Goal: Find specific page/section: Find specific page/section

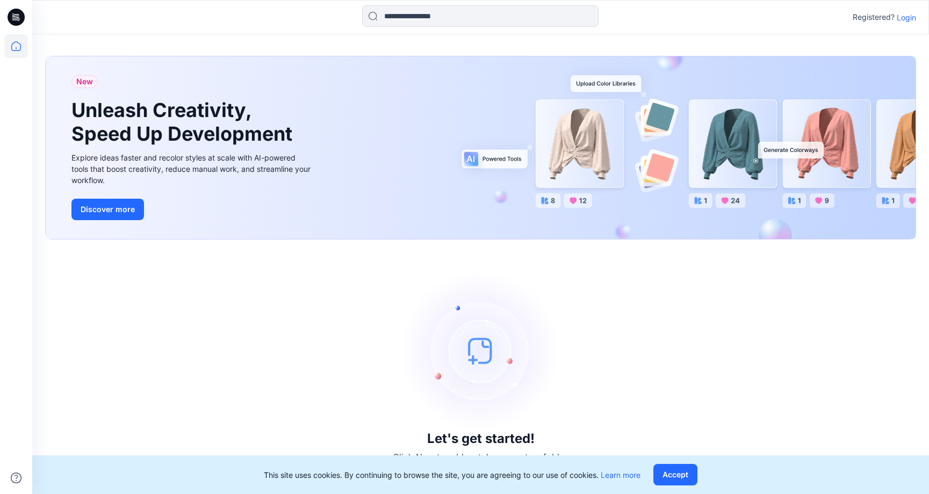
click at [915, 15] on p "Login" at bounding box center [906, 17] width 19 height 11
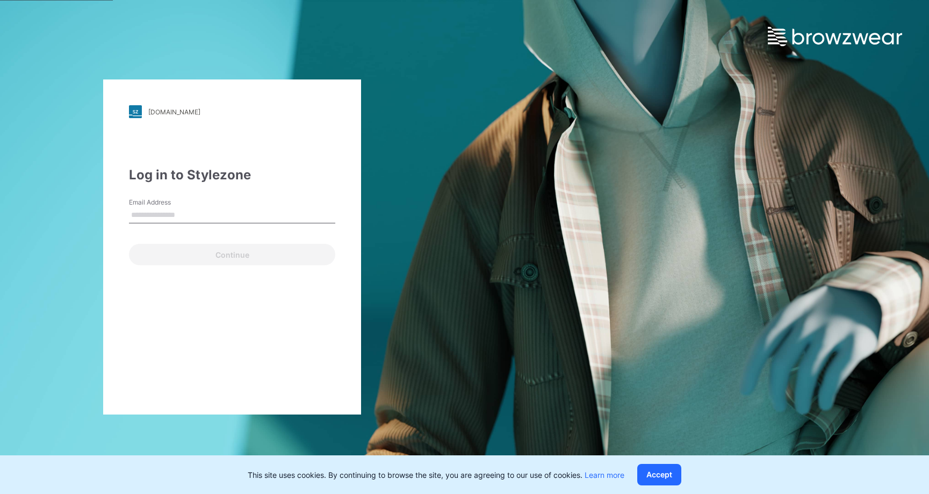
type input "**********"
click at [243, 268] on div "**********" at bounding box center [232, 247] width 258 height 335
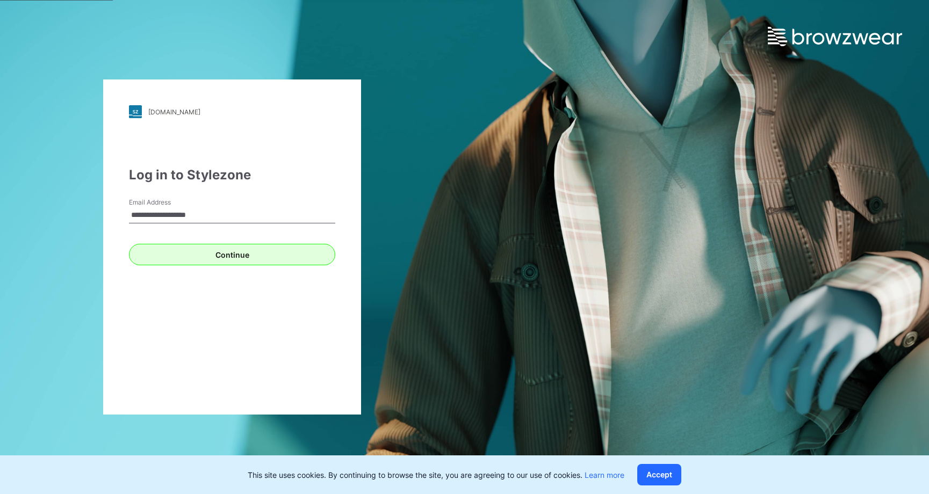
click at [246, 253] on button "Continue" at bounding box center [232, 254] width 206 height 21
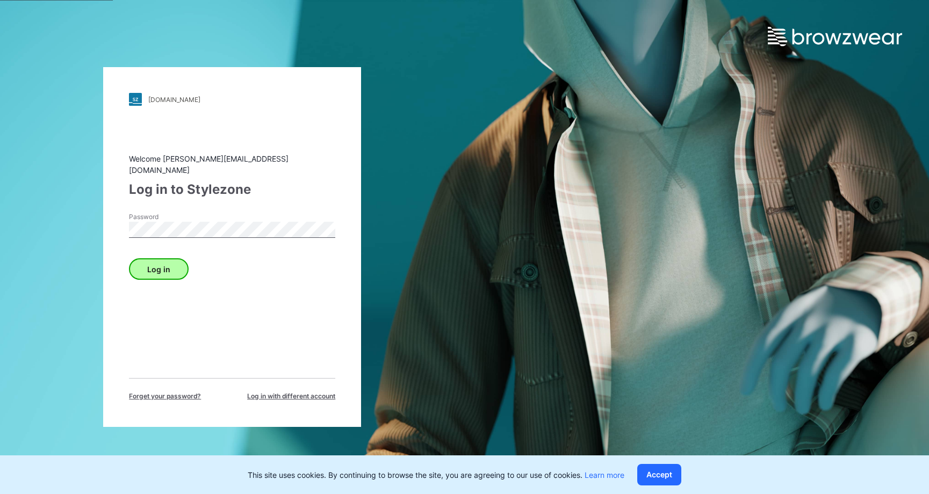
click at [160, 267] on button "Log in" at bounding box center [159, 268] width 60 height 21
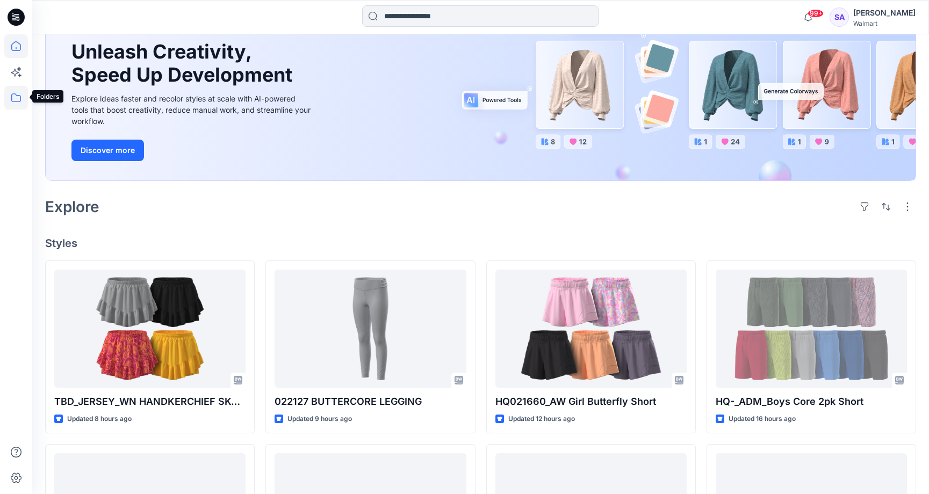
scroll to position [94, 0]
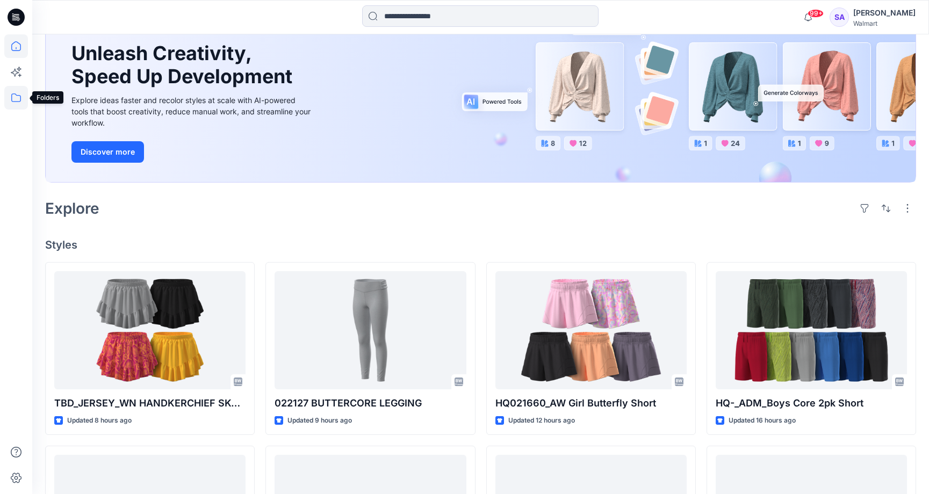
click at [20, 102] on icon at bounding box center [16, 98] width 24 height 24
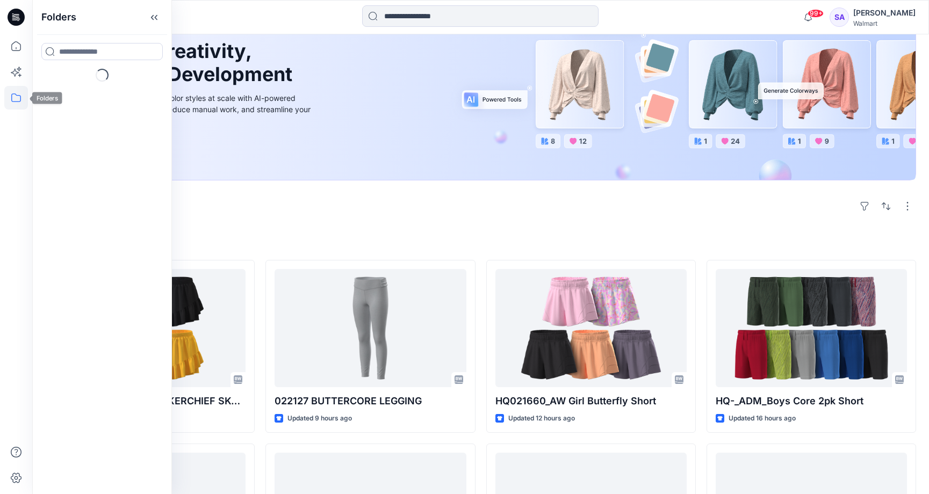
scroll to position [97, 0]
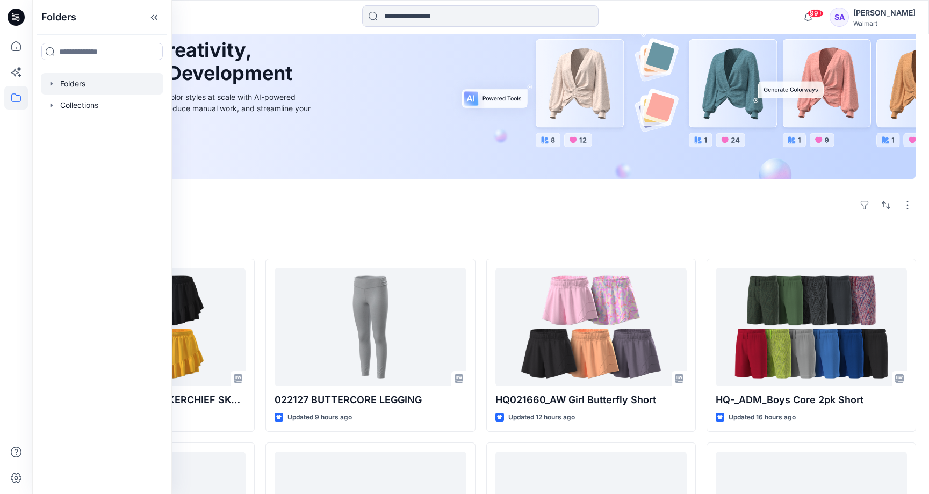
click at [77, 75] on div at bounding box center [102, 83] width 123 height 21
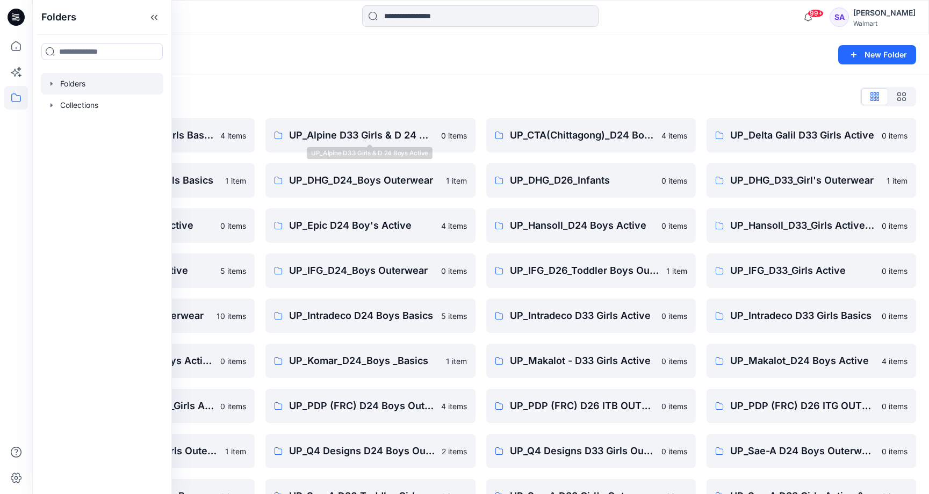
click at [348, 96] on div "Folders List" at bounding box center [480, 96] width 871 height 17
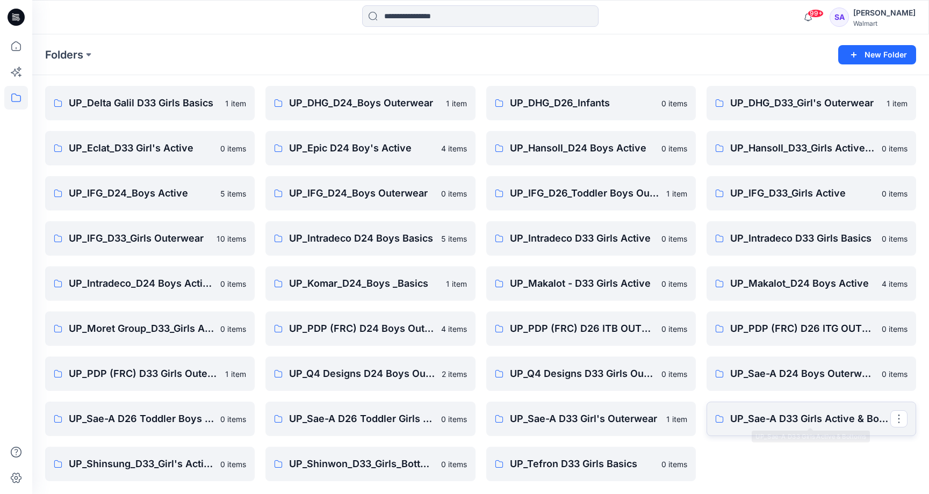
scroll to position [77, 0]
click at [796, 419] on p "UP_Sae-A D33 Girls Active & Bottoms" at bounding box center [810, 419] width 160 height 15
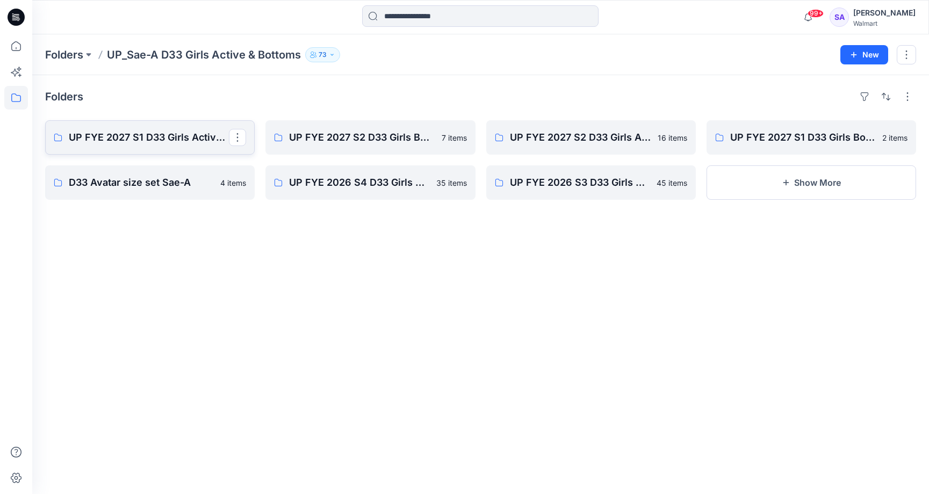
click at [152, 145] on p "UP FYE 2027 S1 D33 Girls Active Sae-A" at bounding box center [149, 137] width 160 height 15
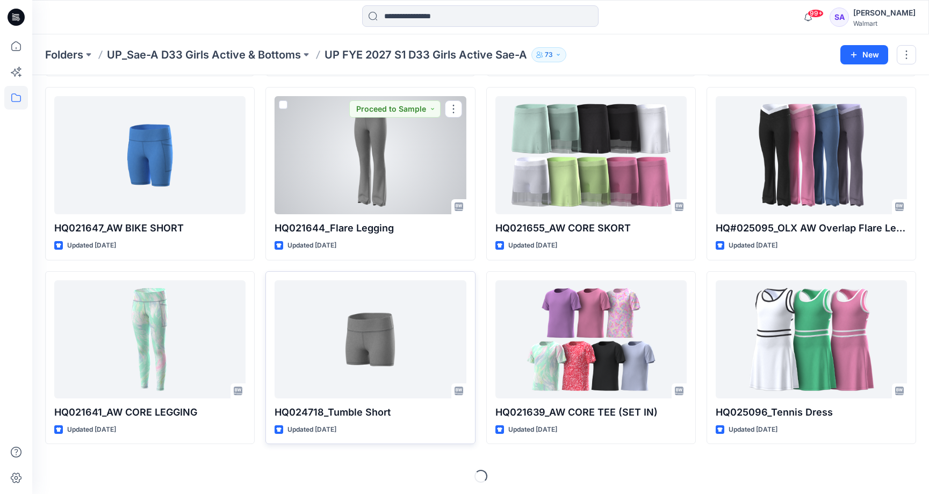
scroll to position [217, 0]
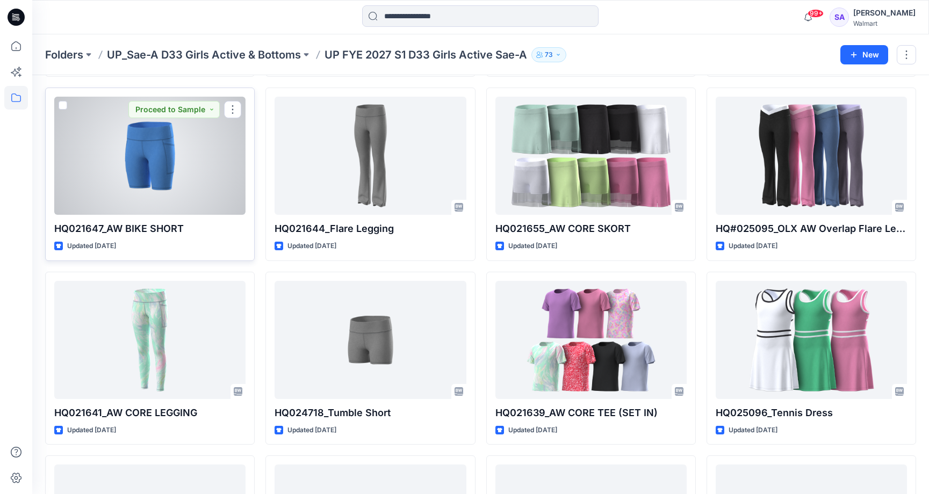
click at [169, 195] on div at bounding box center [149, 156] width 191 height 118
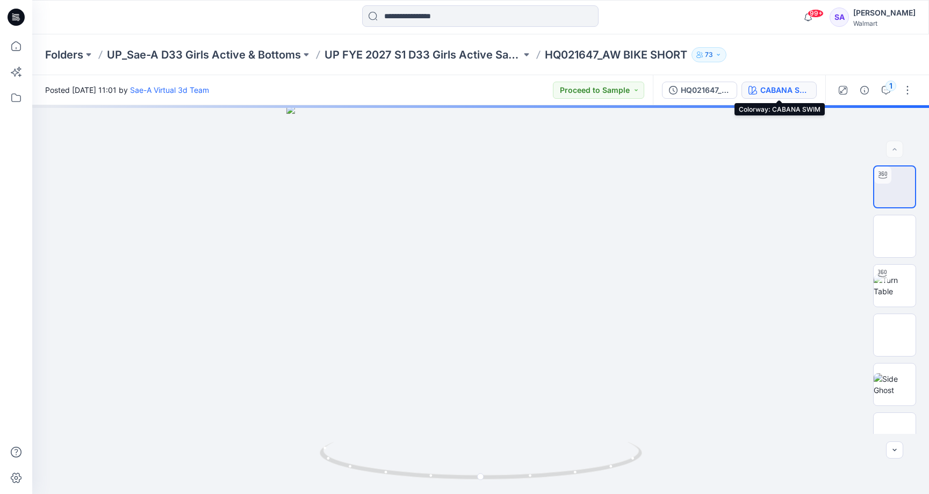
click at [773, 92] on div "CABANA SWIM" at bounding box center [784, 90] width 49 height 12
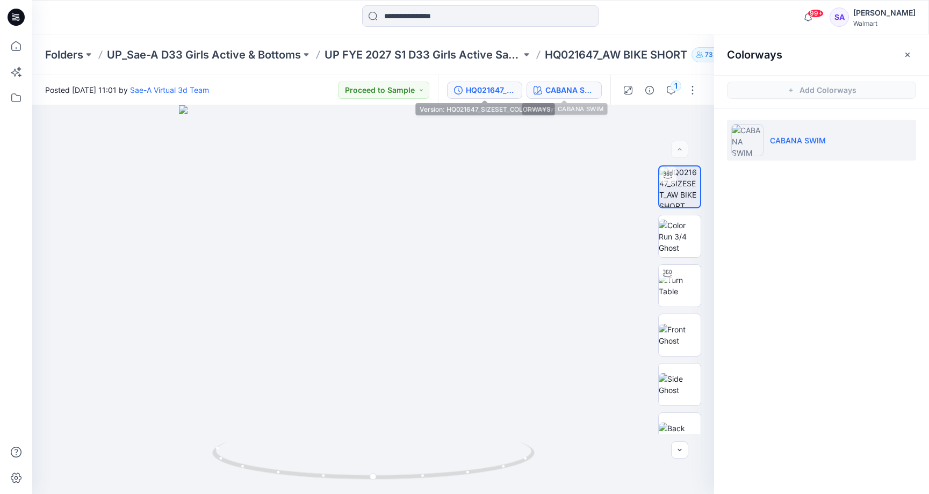
click at [493, 91] on div "HQ021647_SIZESET_COLORWAYS" at bounding box center [490, 90] width 49 height 12
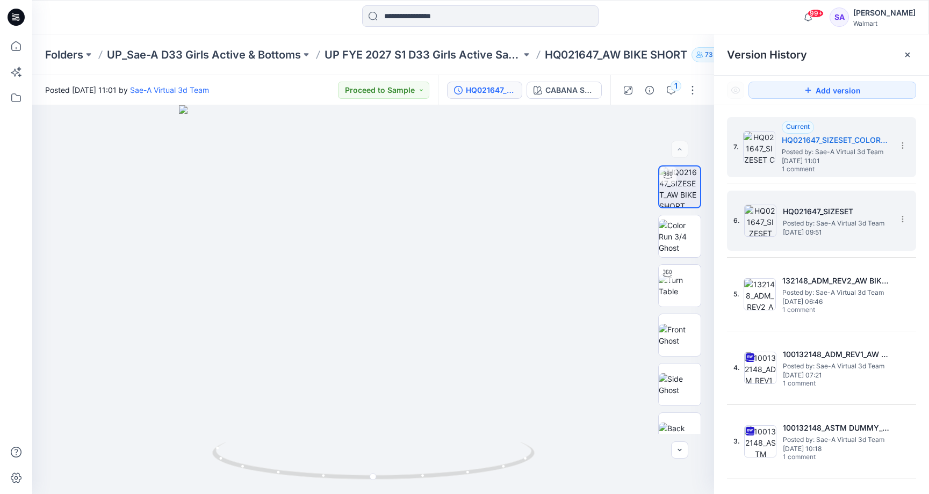
click at [873, 232] on span "Friday, August 01, 2025 09:51" at bounding box center [836, 233] width 107 height 8
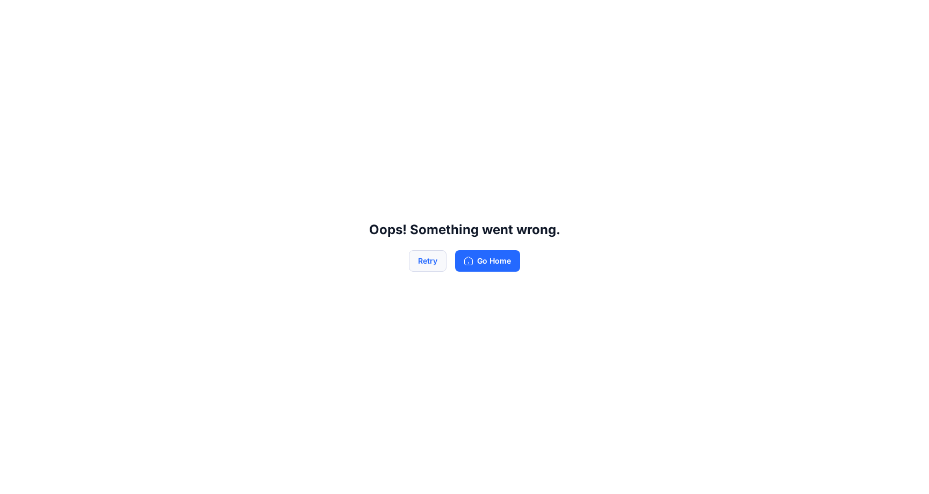
click at [423, 259] on button "Retry" at bounding box center [428, 260] width 38 height 21
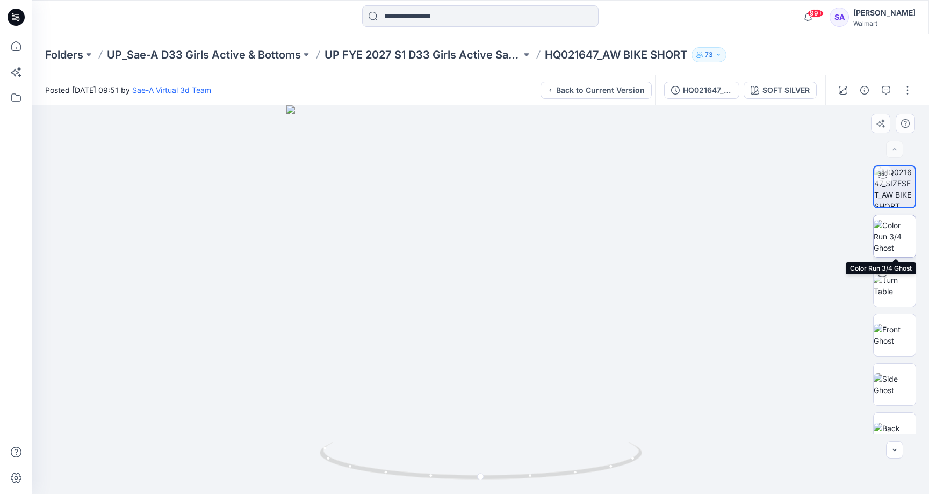
click at [886, 242] on img at bounding box center [895, 237] width 42 height 34
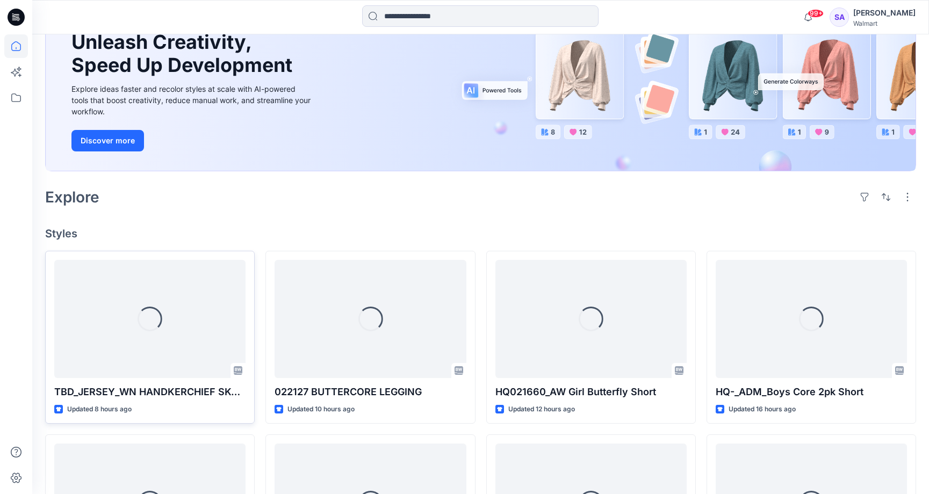
scroll to position [211, 0]
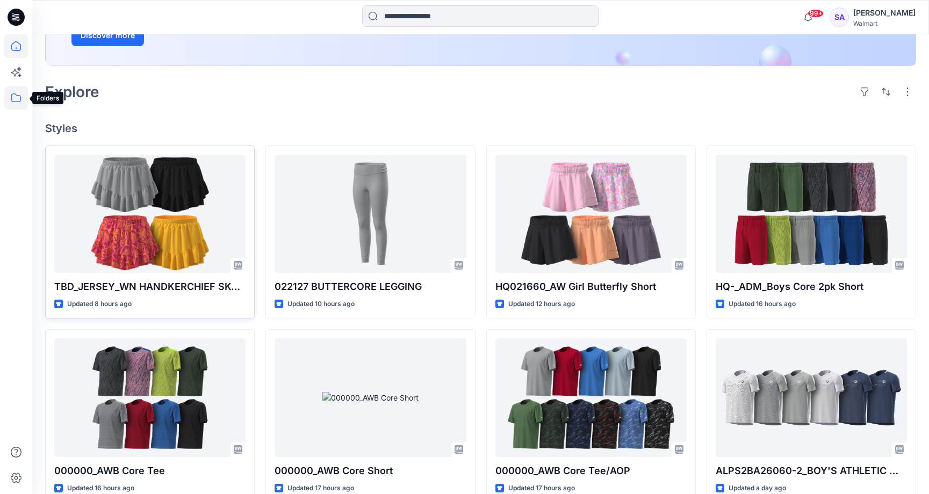
click at [11, 97] on icon at bounding box center [16, 98] width 24 height 24
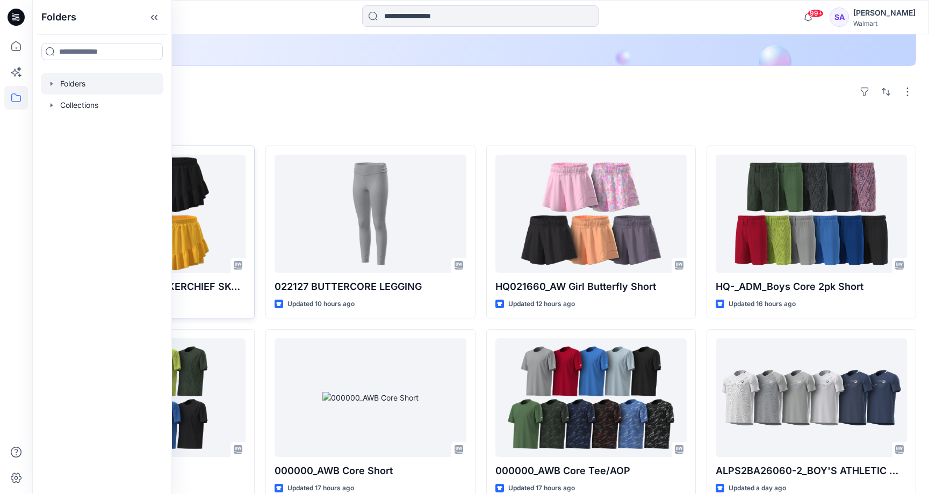
click at [84, 88] on div at bounding box center [102, 83] width 123 height 21
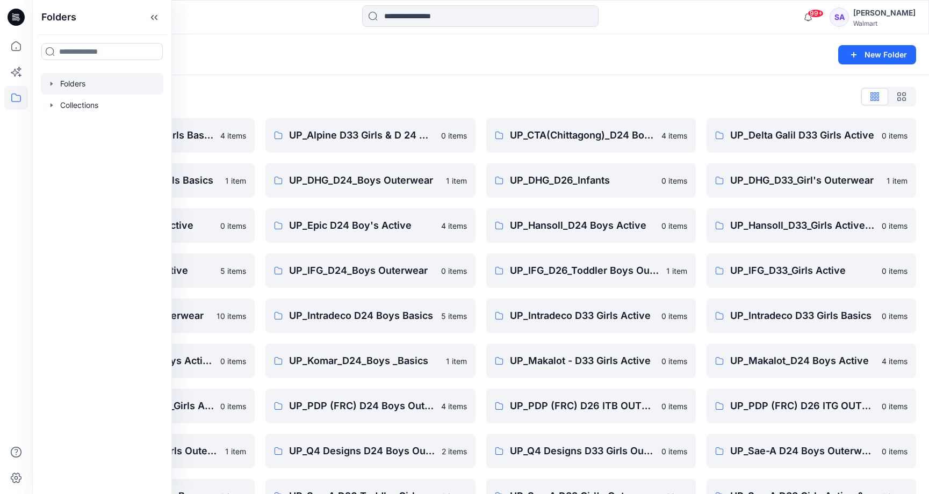
click at [742, 84] on div "Folders List UP_ Mas Acme D33 Girls Basics 4 items UP_Delta Galil D33 Girls Bas…" at bounding box center [480, 323] width 897 height 497
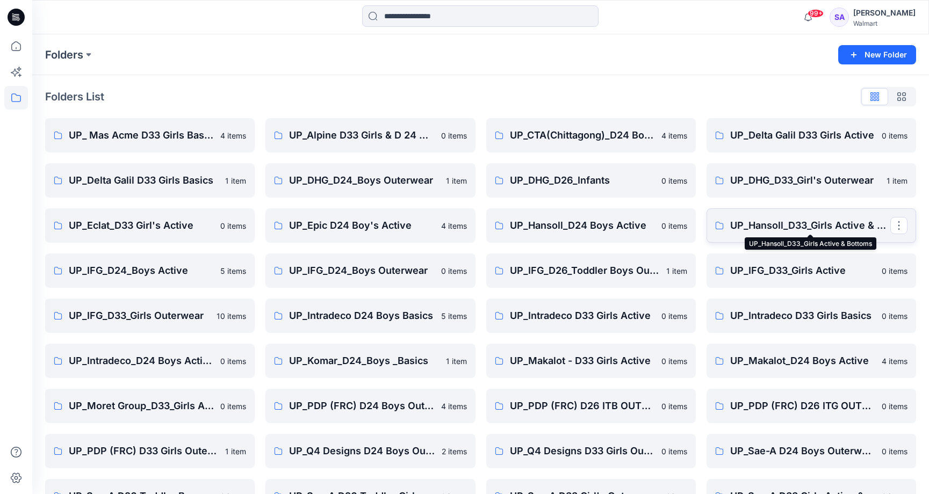
click at [771, 220] on p "UP_Hansoll_D33_Girls Active & Bottoms" at bounding box center [810, 225] width 160 height 15
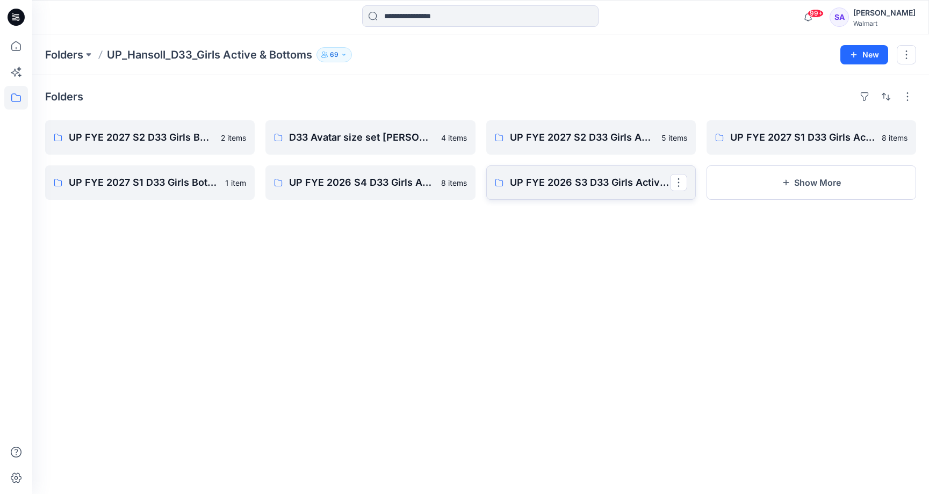
click at [565, 180] on p "UP FYE 2026 S3 D33 Girls Active Hansoll" at bounding box center [590, 182] width 160 height 15
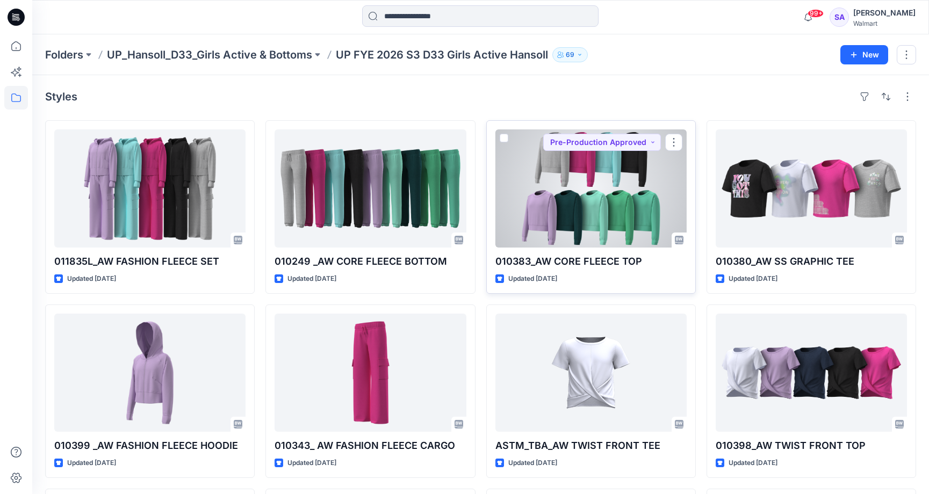
click at [609, 177] on div at bounding box center [590, 189] width 191 height 118
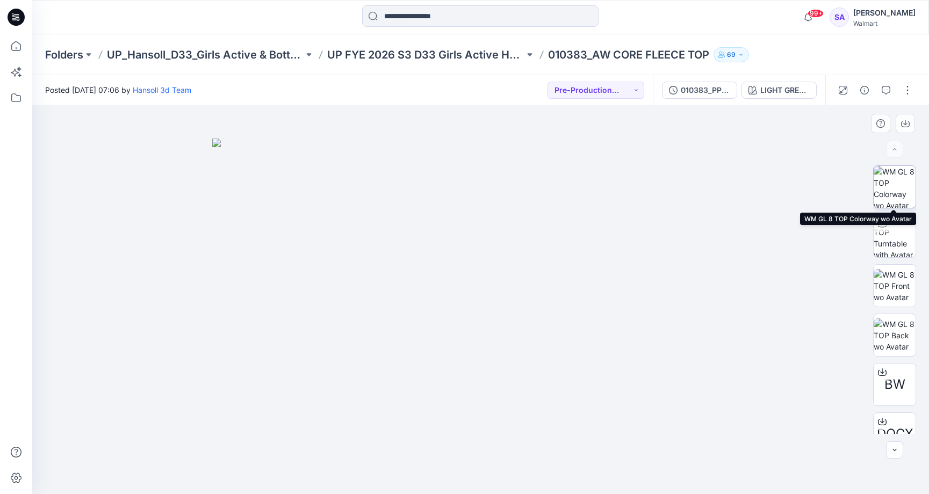
click at [889, 189] on img at bounding box center [895, 187] width 42 height 42
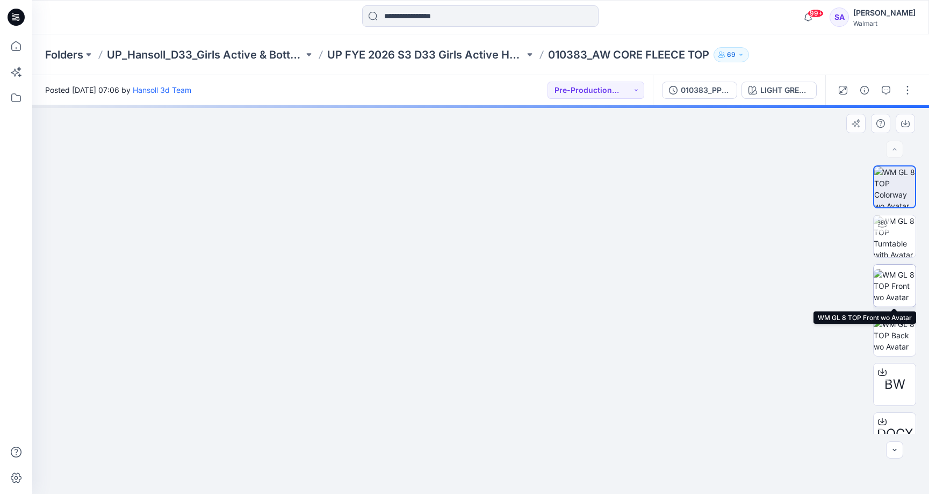
click at [898, 289] on img at bounding box center [895, 286] width 42 height 34
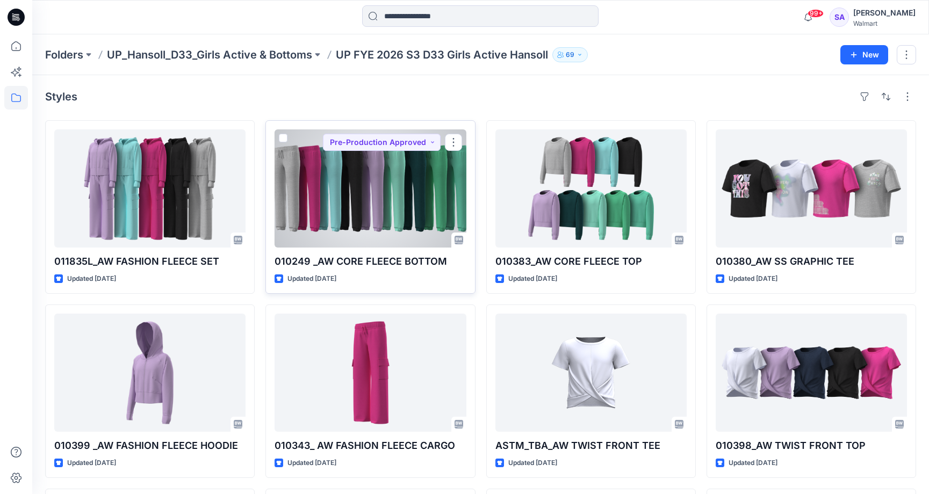
click at [384, 208] on div at bounding box center [370, 189] width 191 height 118
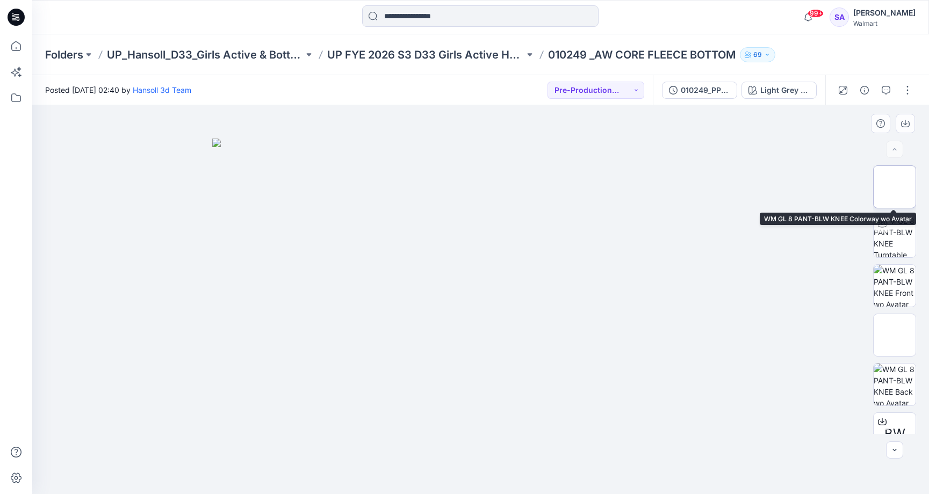
click at [895, 187] on img at bounding box center [895, 187] width 0 height 0
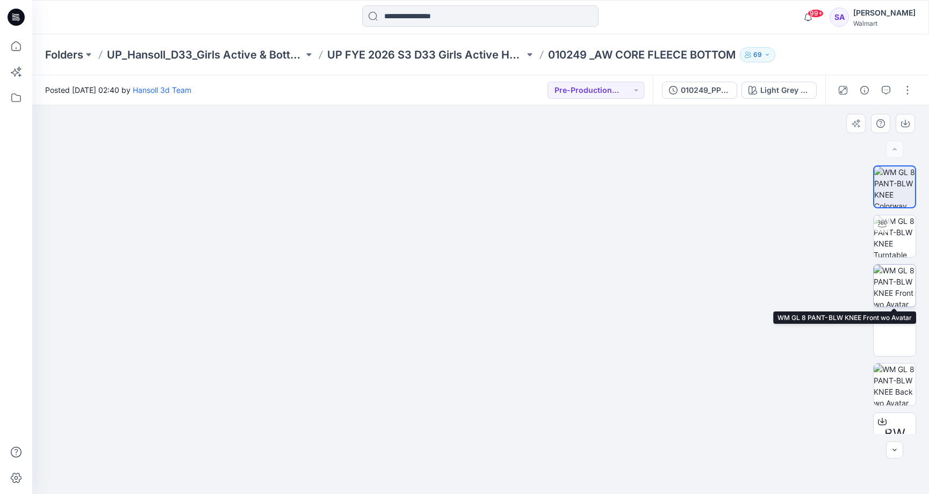
click at [894, 289] on img at bounding box center [895, 286] width 42 height 42
